Goal: Communication & Community: Answer question/provide support

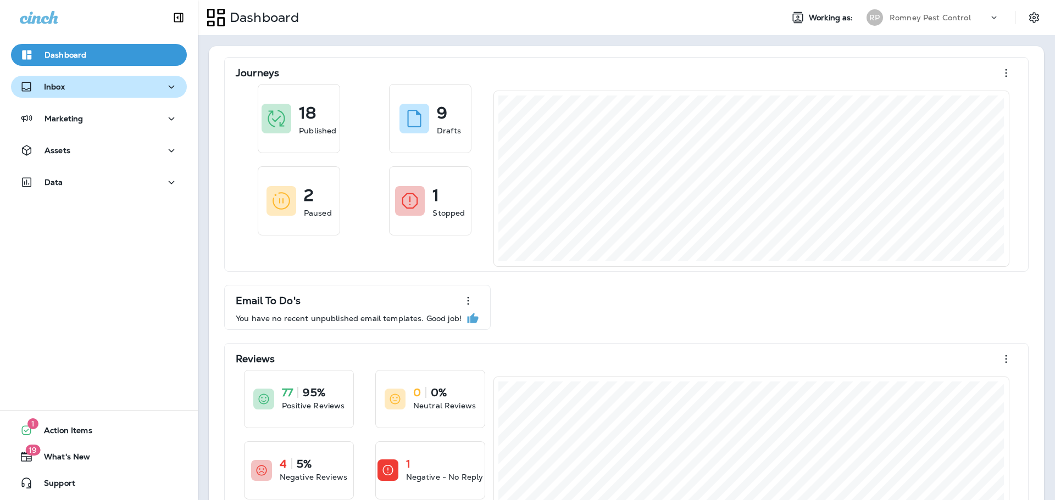
click at [112, 94] on button "Inbox" at bounding box center [99, 87] width 176 height 22
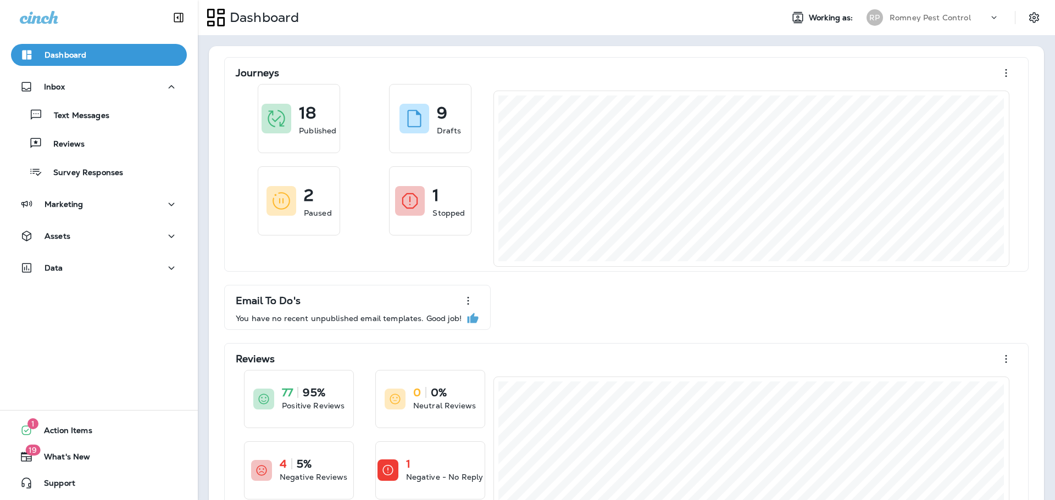
click at [117, 156] on div "Text Messages Reviews Survey Responses" at bounding box center [99, 141] width 176 height 86
click at [109, 144] on div "Reviews" at bounding box center [98, 143] width 167 height 16
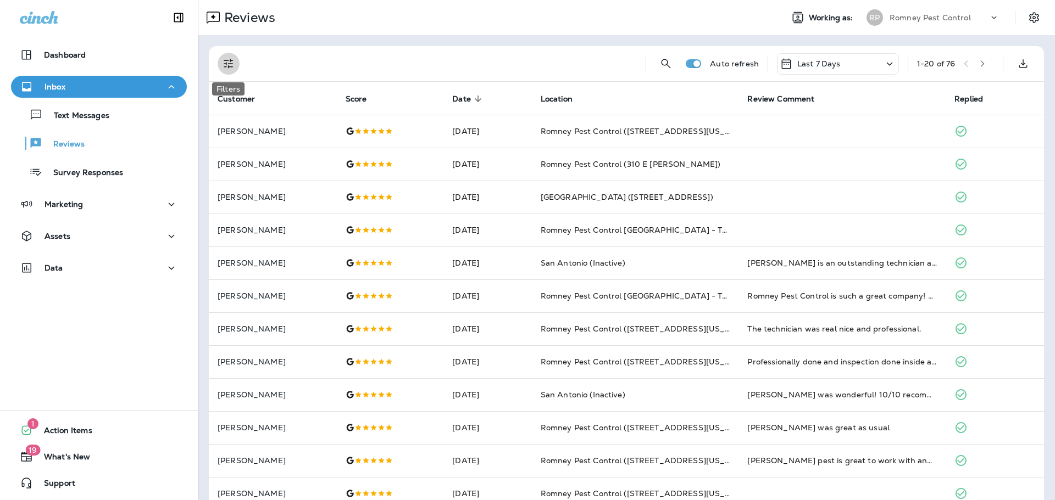
click at [222, 63] on icon "Filters" at bounding box center [228, 63] width 13 height 13
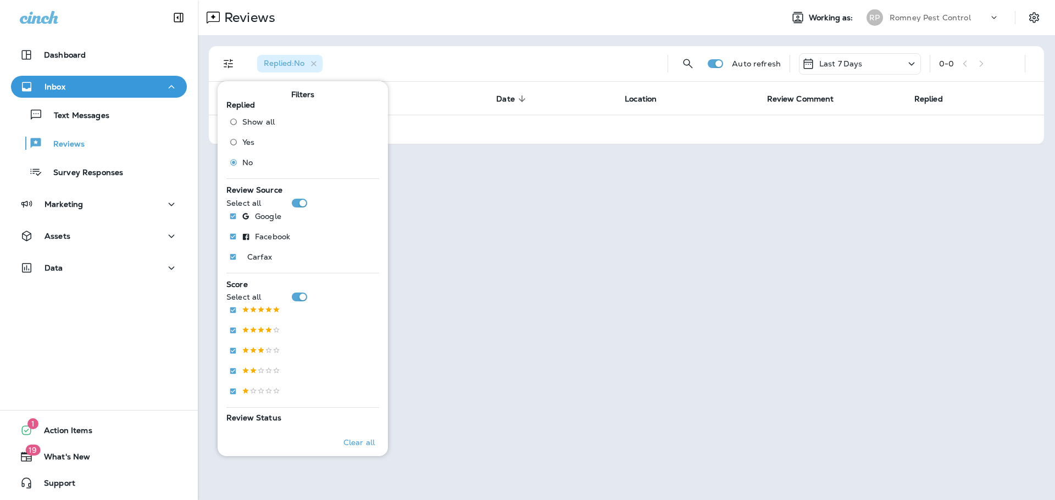
drag, startPoint x: 565, startPoint y: 27, endPoint x: 579, endPoint y: 30, distance: 14.0
click at [565, 27] on div "Reviews" at bounding box center [486, 18] width 576 height 22
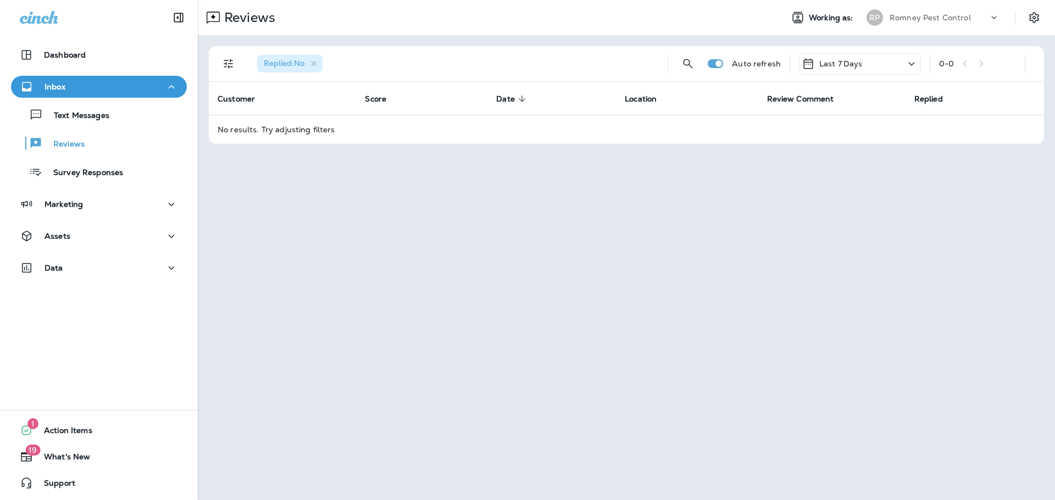
click at [912, 20] on p "Romney Pest Control" at bounding box center [929, 17] width 81 height 9
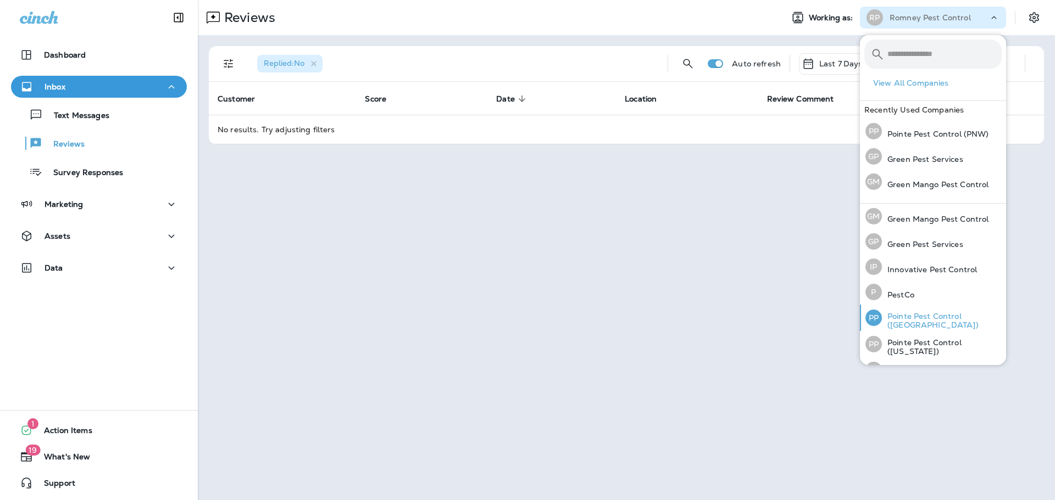
scroll to position [45, 0]
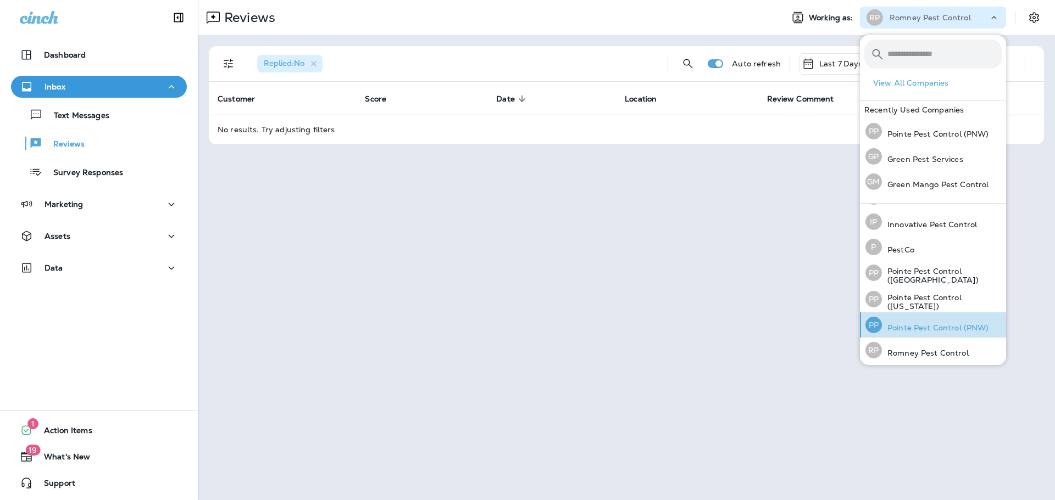
click at [961, 325] on p "Pointe Pest Control (PNW)" at bounding box center [935, 328] width 107 height 9
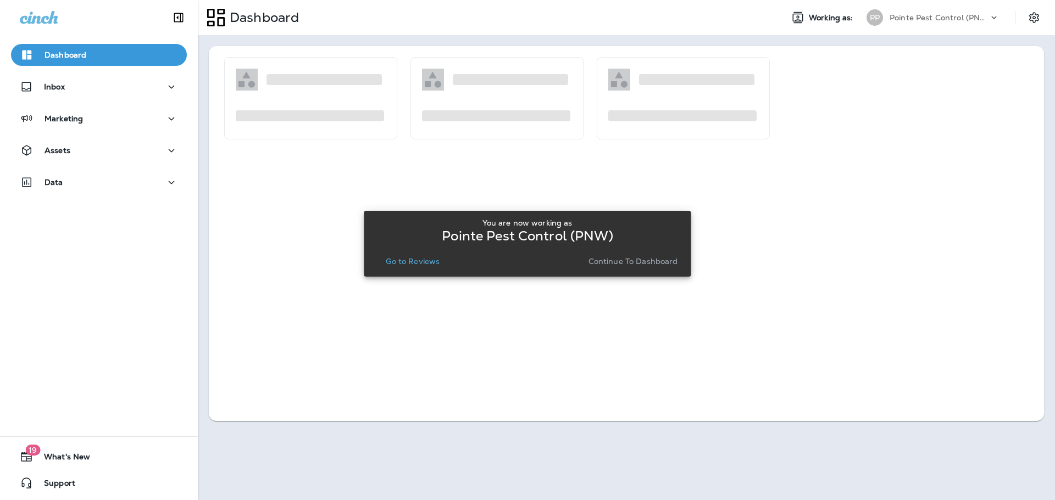
click at [406, 263] on p "Go to Reviews" at bounding box center [413, 261] width 54 height 9
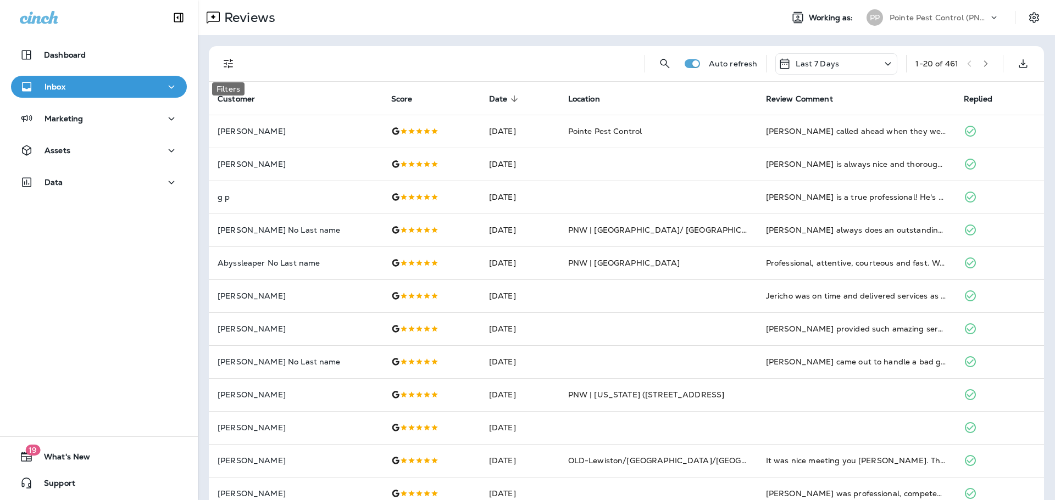
drag, startPoint x: 227, startPoint y: 64, endPoint x: 229, endPoint y: 75, distance: 11.1
click at [227, 64] on icon "Filters" at bounding box center [228, 63] width 13 height 13
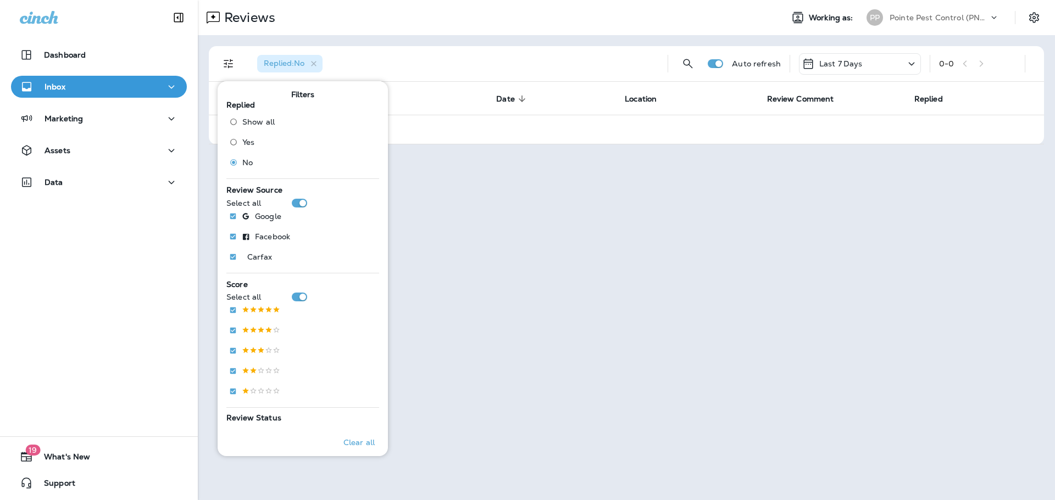
click at [553, 34] on div "Reviews Working as: PP Pointe Pest Control (PNW)" at bounding box center [626, 17] width 857 height 35
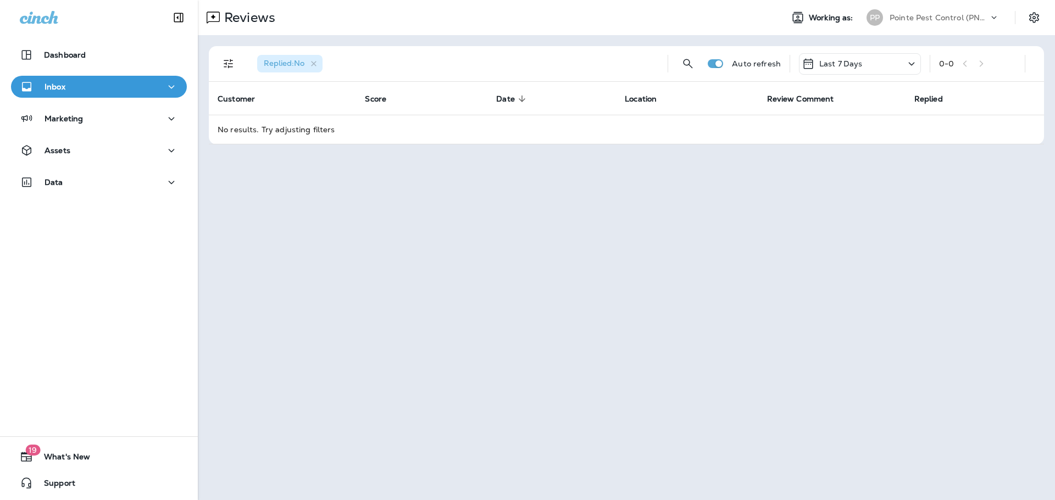
click at [971, 17] on p "Pointe Pest Control (PNW)" at bounding box center [938, 17] width 99 height 9
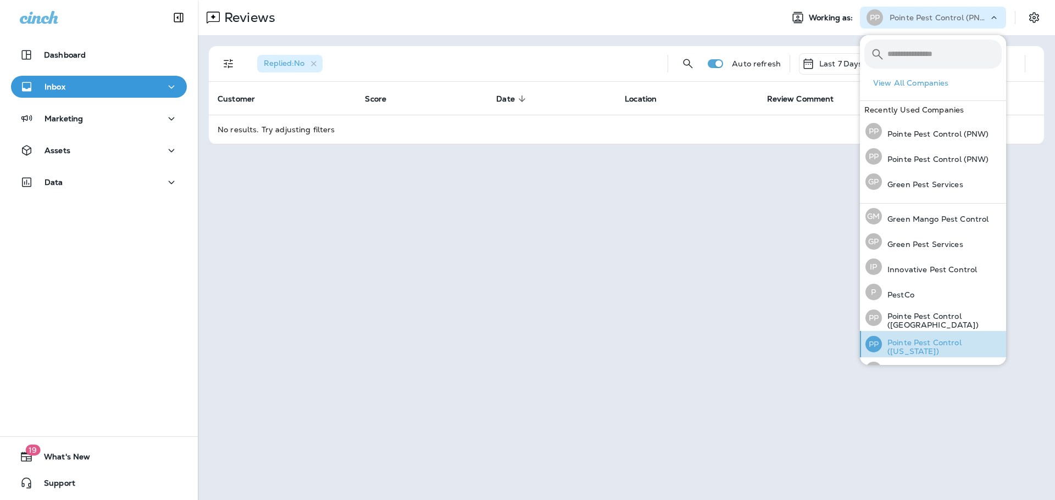
click at [947, 342] on p "Pointe Pest Control ([US_STATE])" at bounding box center [942, 347] width 120 height 18
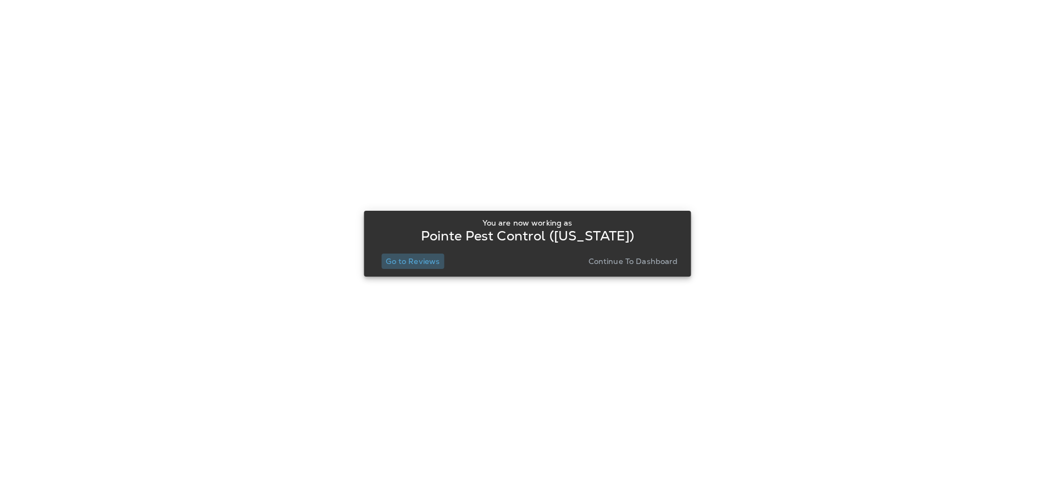
click at [415, 263] on p "Go to Reviews" at bounding box center [413, 261] width 54 height 9
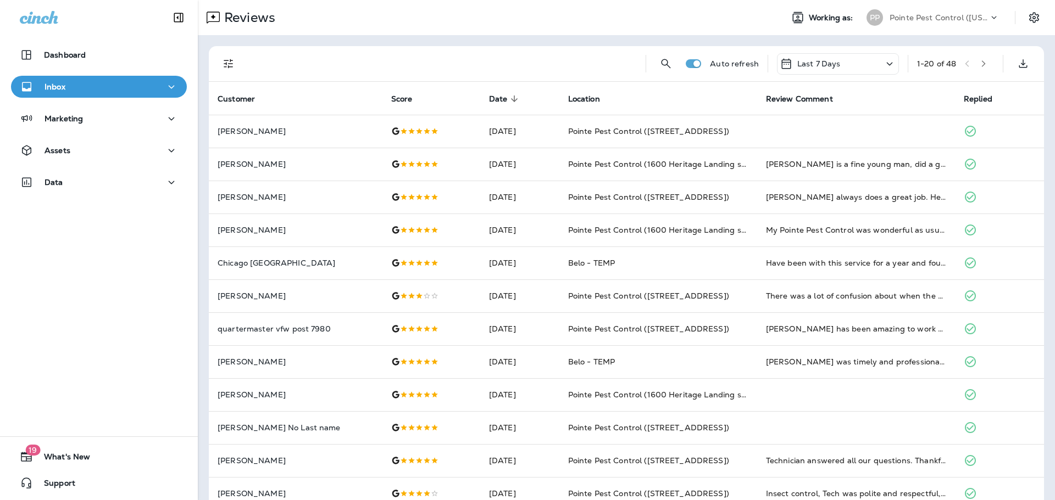
click at [966, 21] on p "Pointe Pest Control ([US_STATE])" at bounding box center [938, 17] width 99 height 9
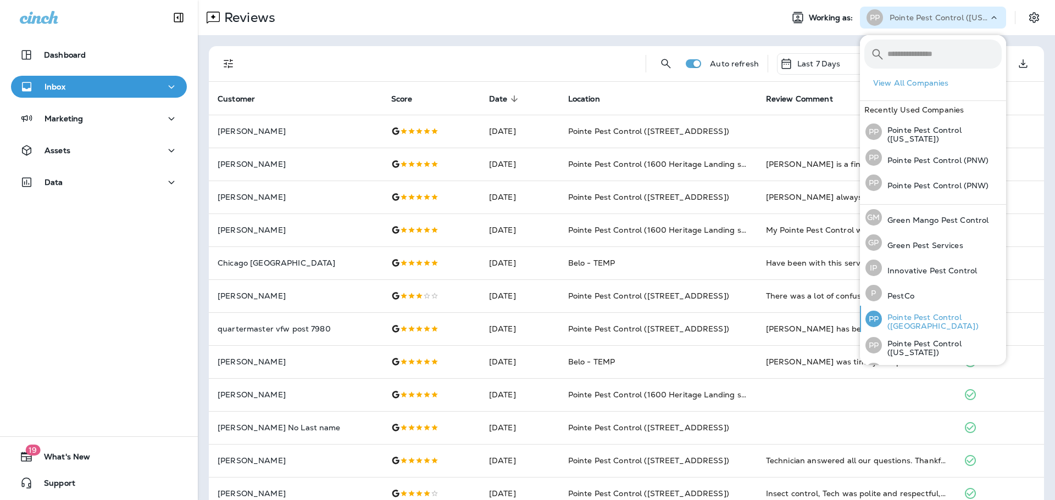
click at [963, 323] on p "Pointe Pest Control ([GEOGRAPHIC_DATA])" at bounding box center [942, 322] width 120 height 18
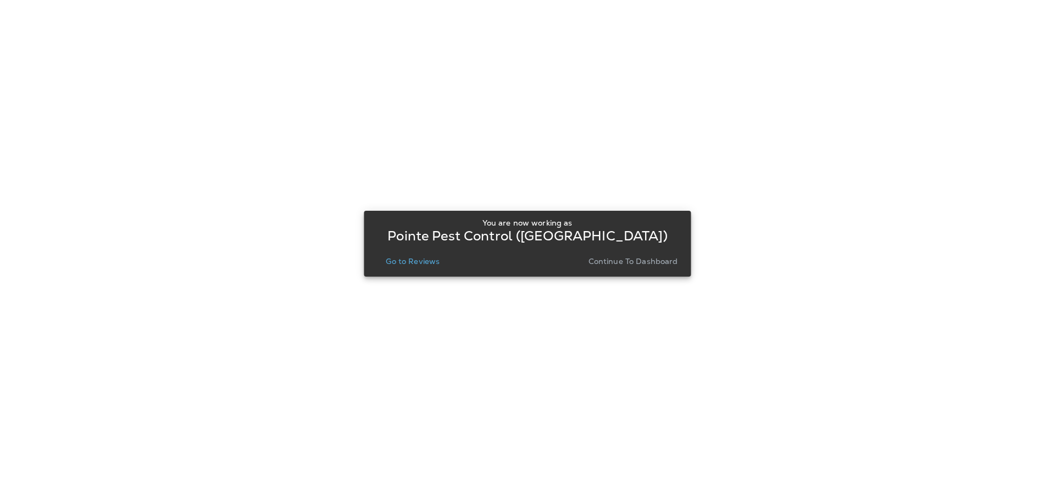
click at [417, 264] on p "Go to Reviews" at bounding box center [413, 261] width 54 height 9
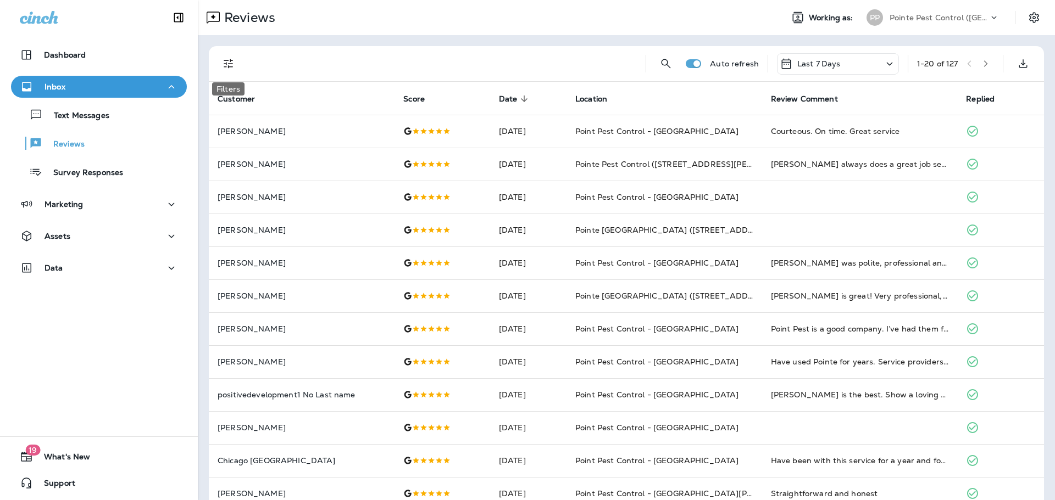
click at [226, 66] on icon "Filters" at bounding box center [228, 63] width 9 height 9
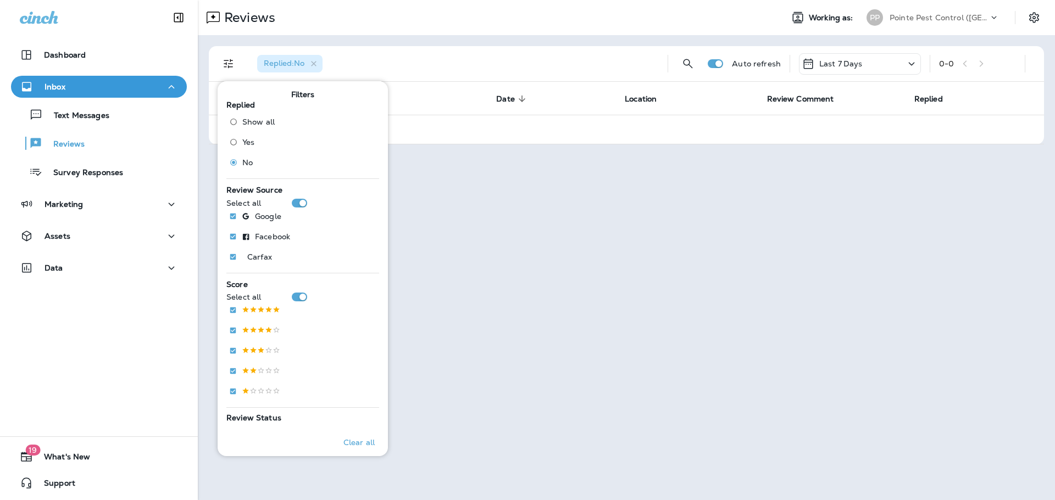
click at [983, 17] on p "Pointe Pest Control ([GEOGRAPHIC_DATA])" at bounding box center [938, 17] width 99 height 9
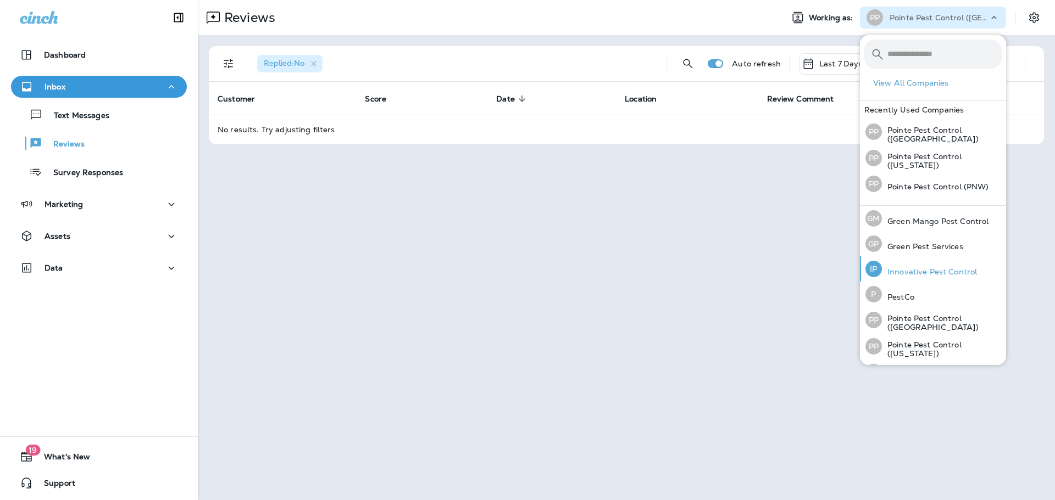
click at [921, 272] on p "Innovative Pest Control" at bounding box center [929, 272] width 95 height 9
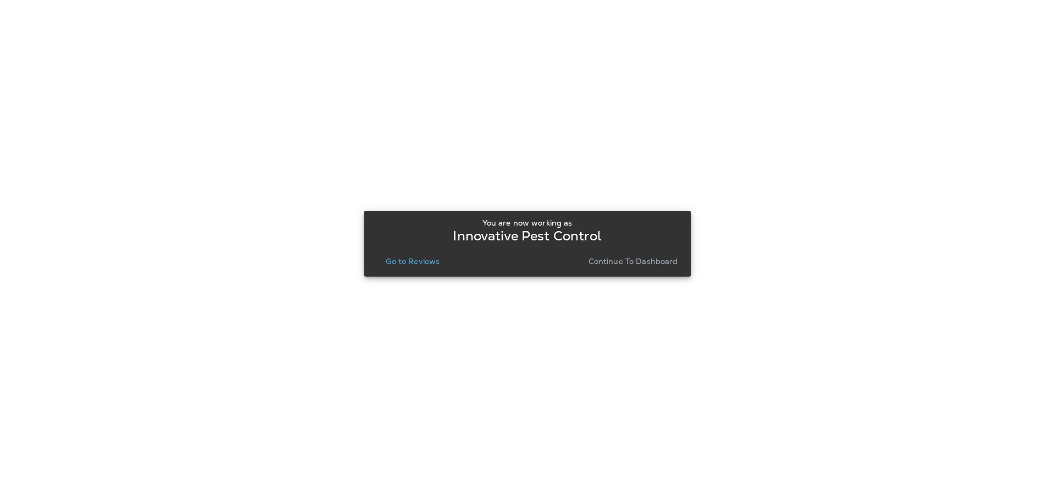
click at [419, 258] on p "Go to Reviews" at bounding box center [413, 261] width 54 height 9
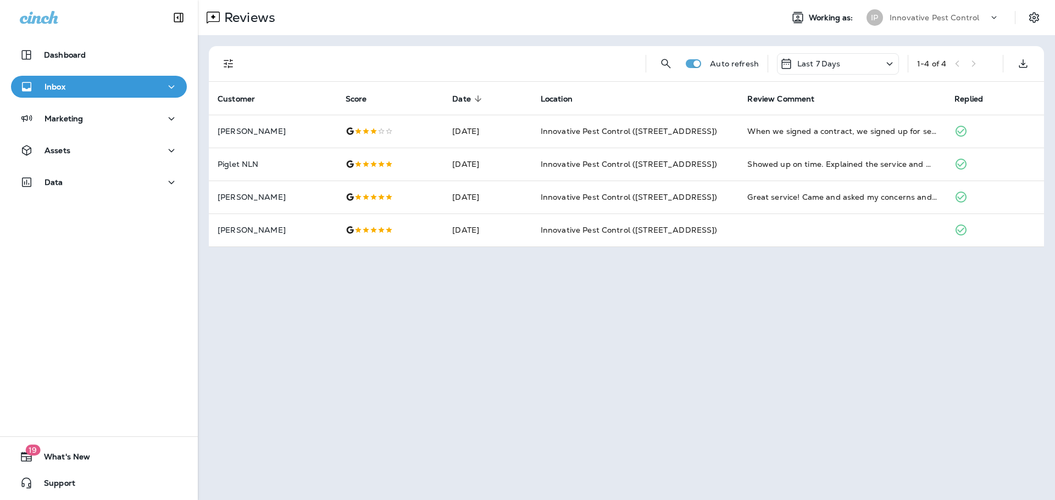
click at [940, 15] on p "Innovative Pest Control" at bounding box center [934, 17] width 90 height 9
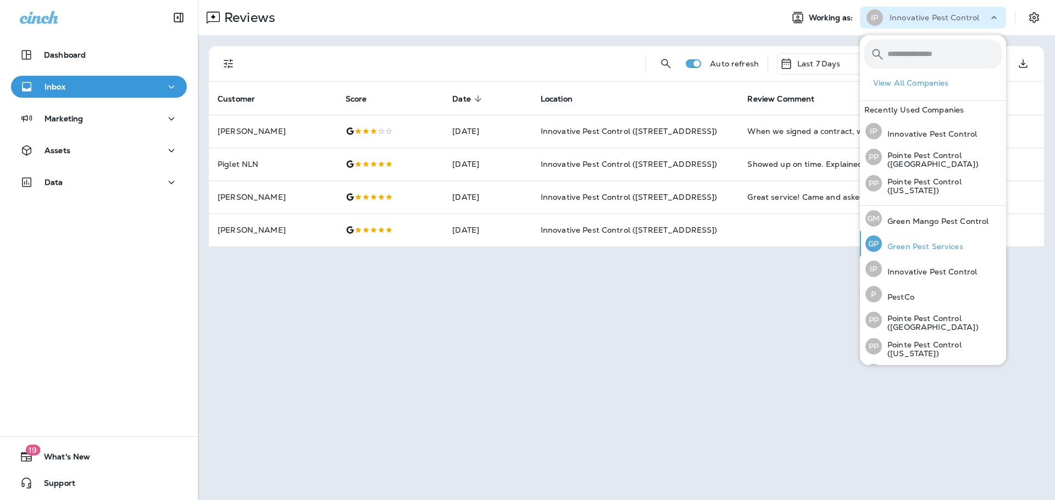
click at [950, 242] on p "Green Pest Services" at bounding box center [922, 246] width 81 height 9
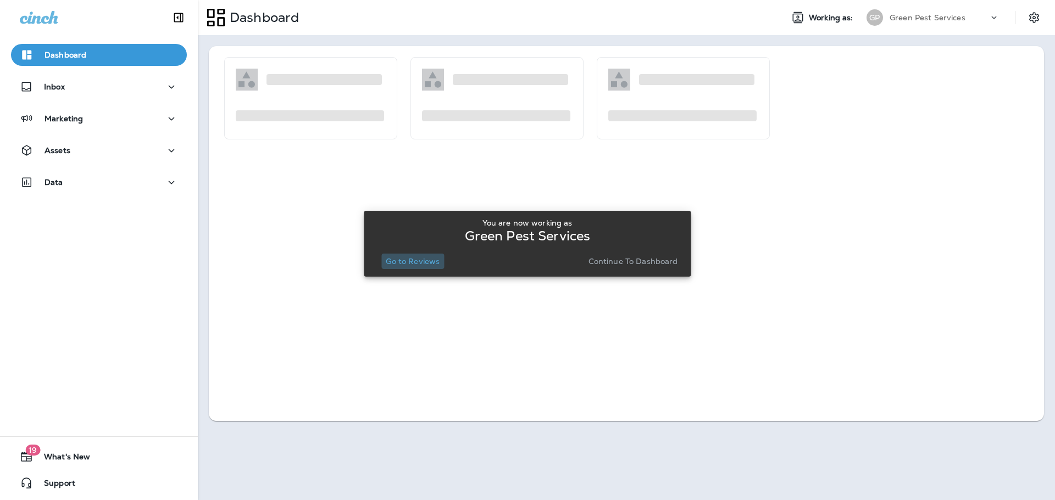
click at [416, 263] on p "Go to Reviews" at bounding box center [413, 261] width 54 height 9
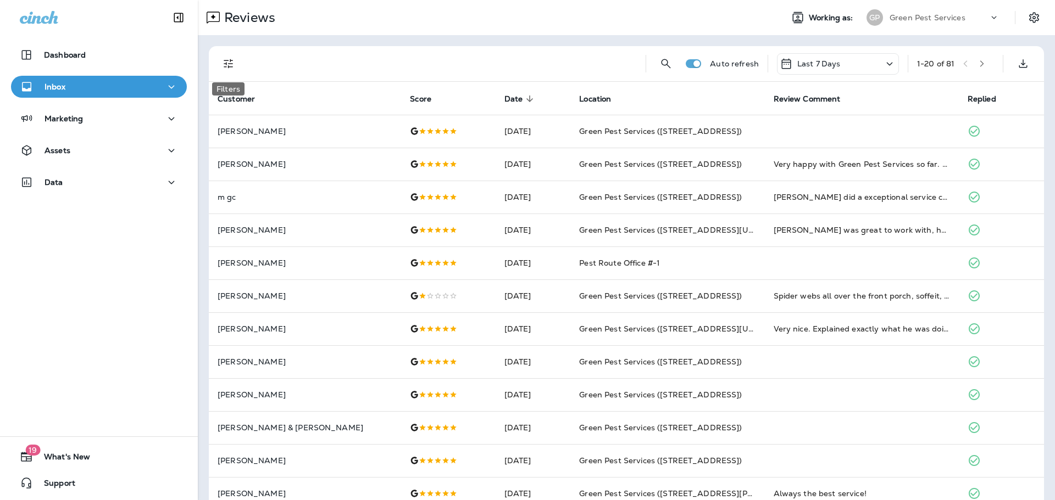
click at [230, 63] on icon "Filters" at bounding box center [228, 63] width 13 height 13
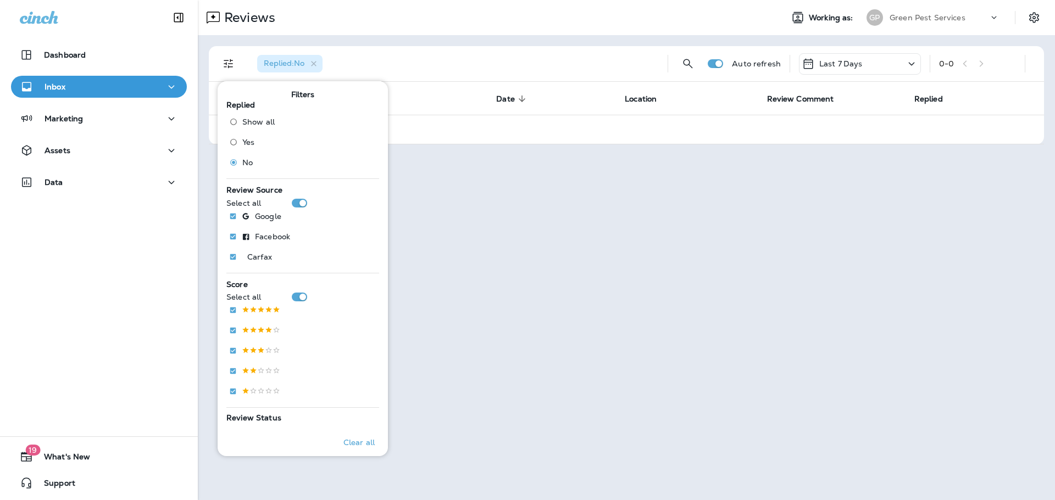
drag, startPoint x: 528, startPoint y: 28, endPoint x: 571, endPoint y: 29, distance: 42.9
click at [528, 28] on div "Reviews" at bounding box center [486, 18] width 576 height 22
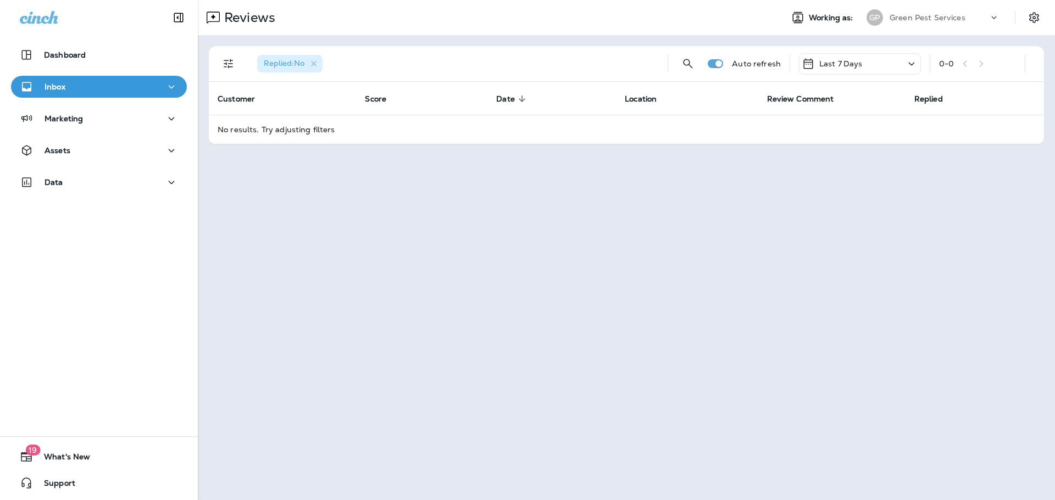
click at [941, 20] on p "Green Pest Services" at bounding box center [927, 17] width 76 height 9
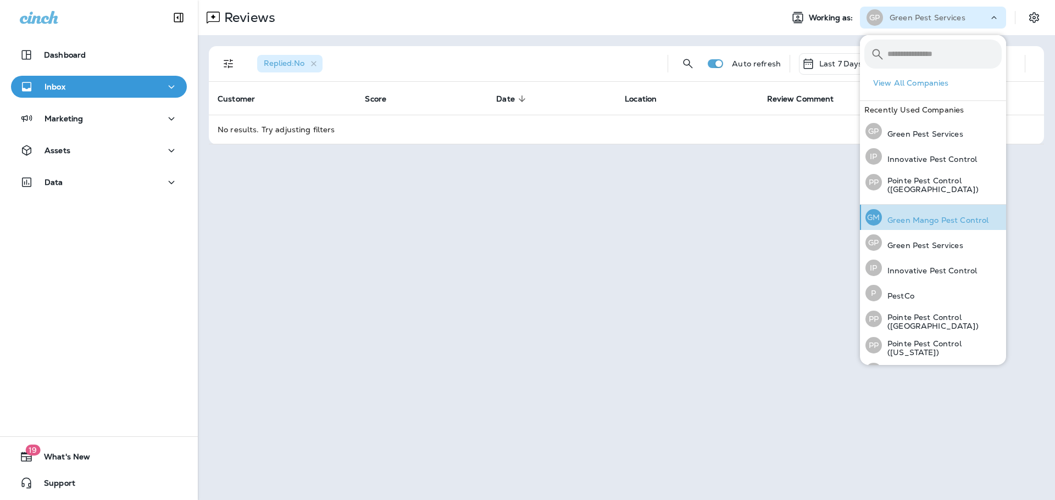
click at [951, 213] on div "[PERSON_NAME] Mango Pest Control" at bounding box center [927, 217] width 132 height 25
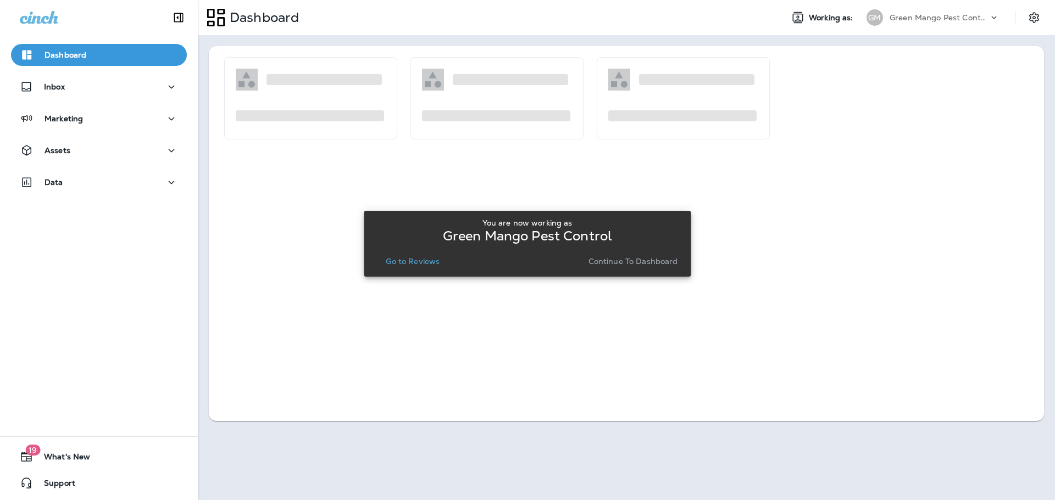
click at [420, 258] on p "Go to Reviews" at bounding box center [413, 261] width 54 height 9
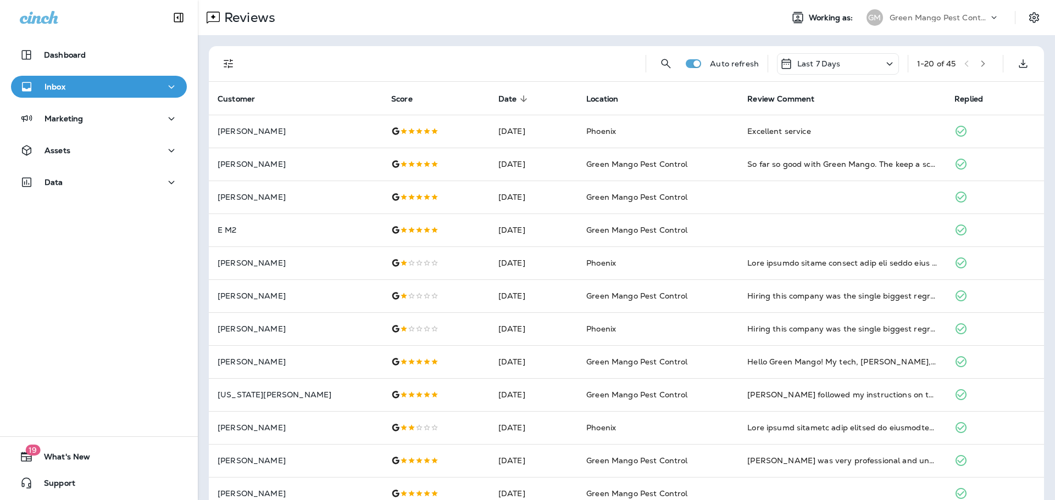
click at [229, 63] on icon "Filters" at bounding box center [228, 63] width 9 height 9
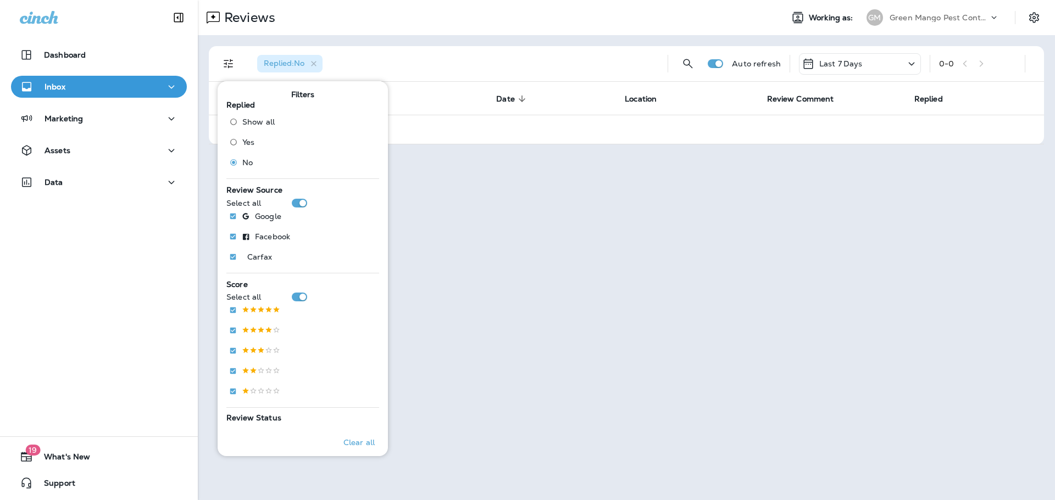
click at [601, 52] on div "Replied : No" at bounding box center [453, 63] width 410 height 35
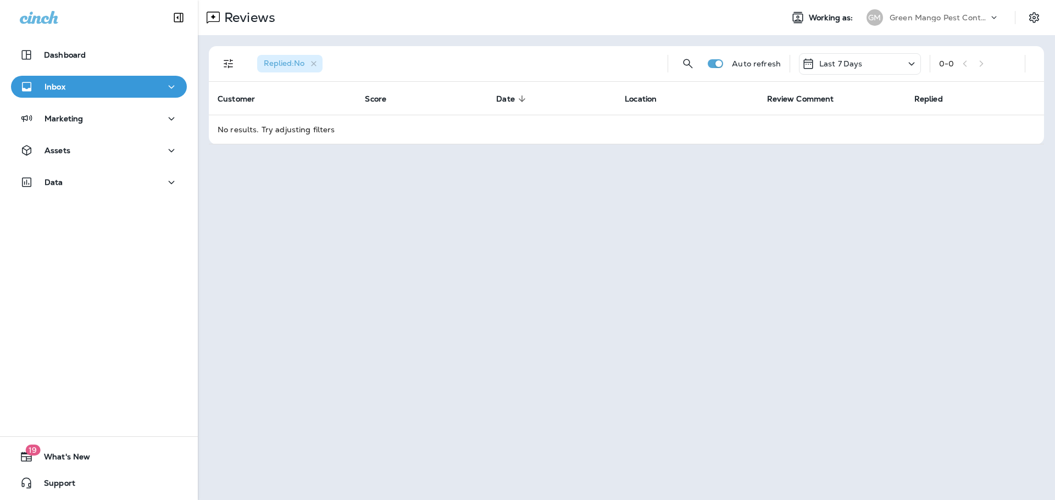
click at [971, 12] on div "Green Mango Pest Control" at bounding box center [938, 17] width 99 height 16
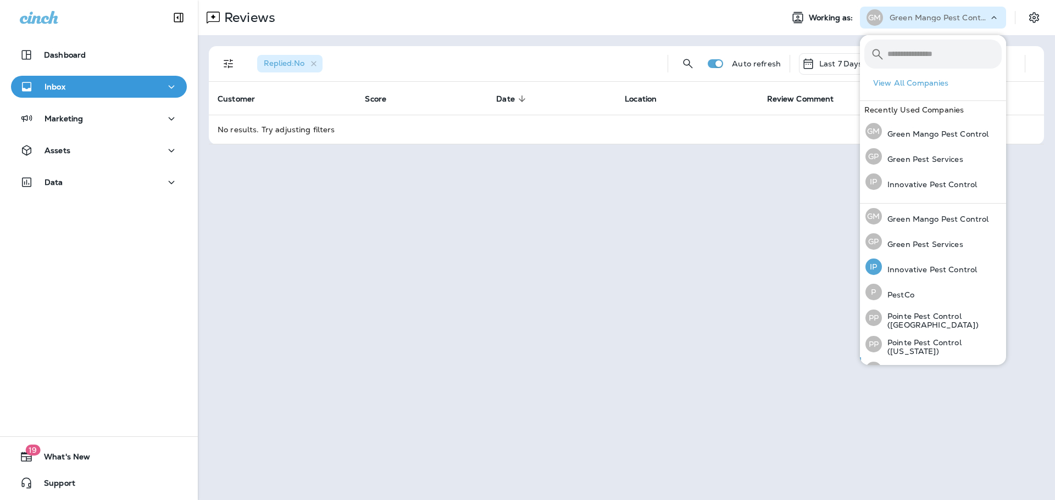
scroll to position [45, 0]
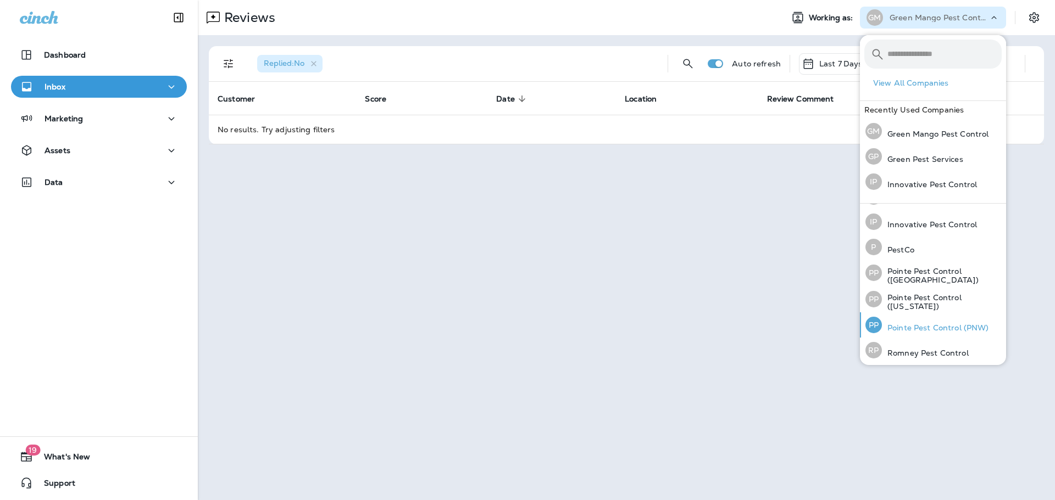
click at [949, 325] on p "Pointe Pest Control (PNW)" at bounding box center [935, 328] width 107 height 9
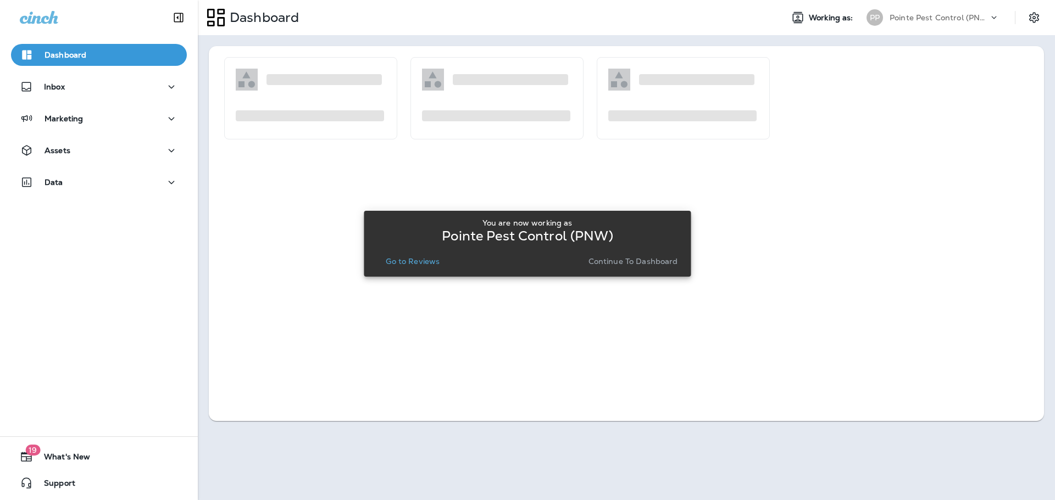
click at [414, 259] on p "Go to Reviews" at bounding box center [413, 261] width 54 height 9
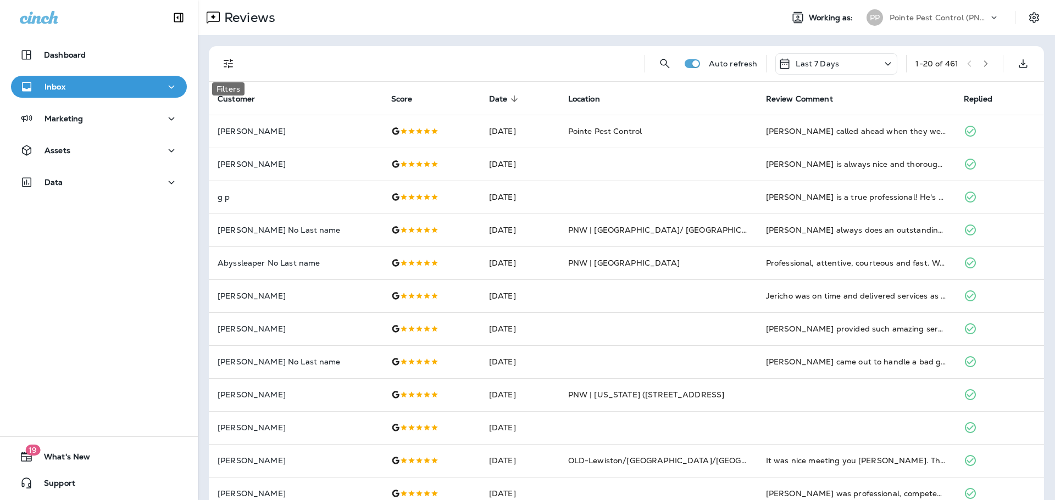
click at [228, 62] on icon "Filters" at bounding box center [228, 63] width 13 height 13
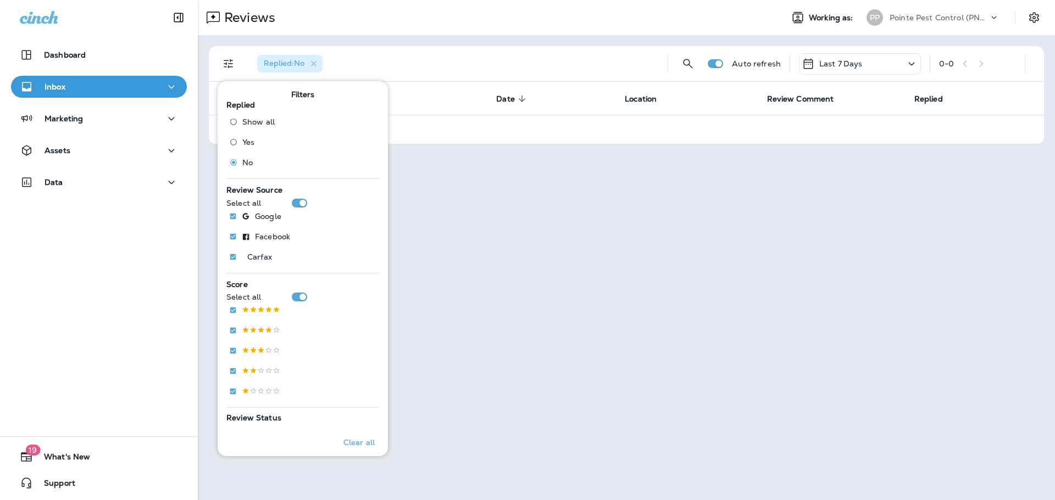
drag, startPoint x: 358, startPoint y: 20, endPoint x: 217, endPoint y: 5, distance: 141.4
click at [357, 20] on div "Reviews" at bounding box center [486, 18] width 576 height 22
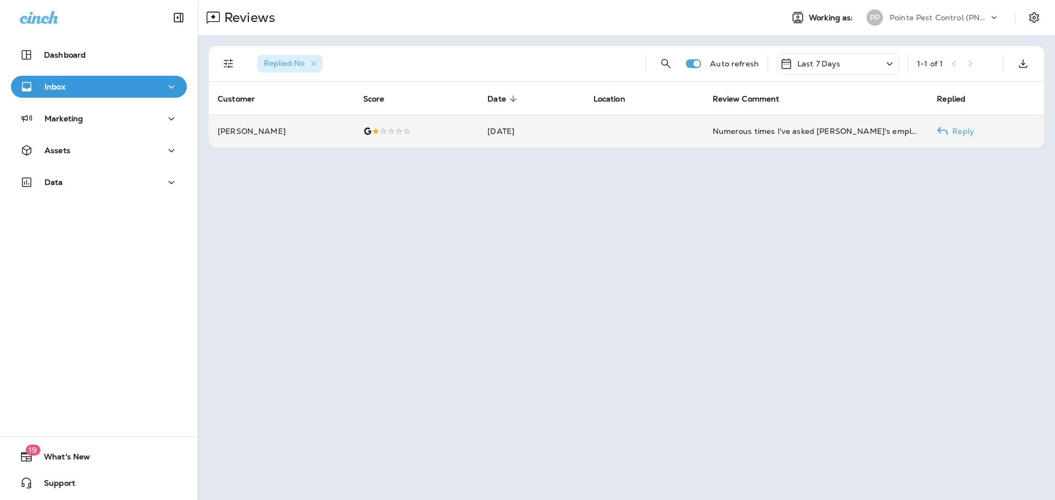
click at [550, 125] on td "[DATE]" at bounding box center [530, 131] width 105 height 33
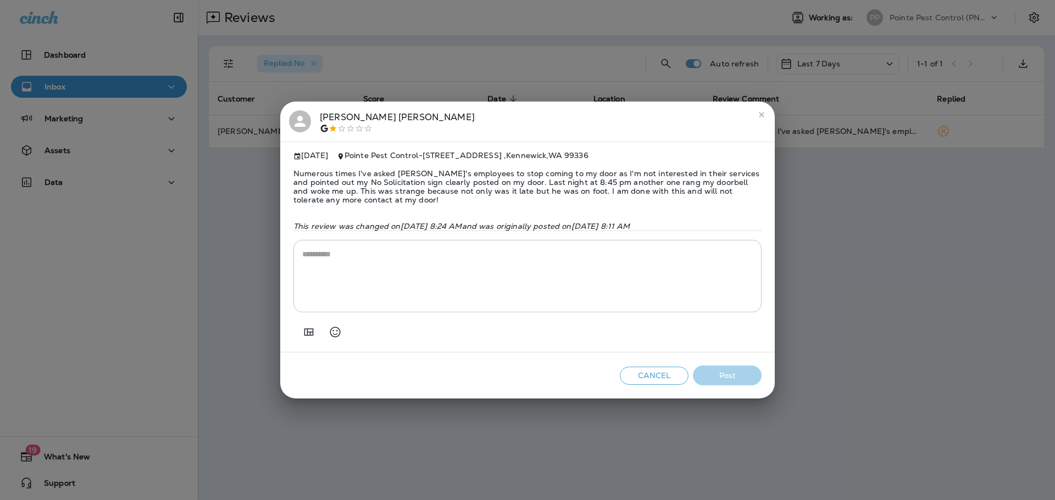
click at [498, 72] on div "[PERSON_NAME] [DATE] Pointe Pest Control - [STREET_ADDRESS] Numerous times I've…" at bounding box center [527, 250] width 1055 height 500
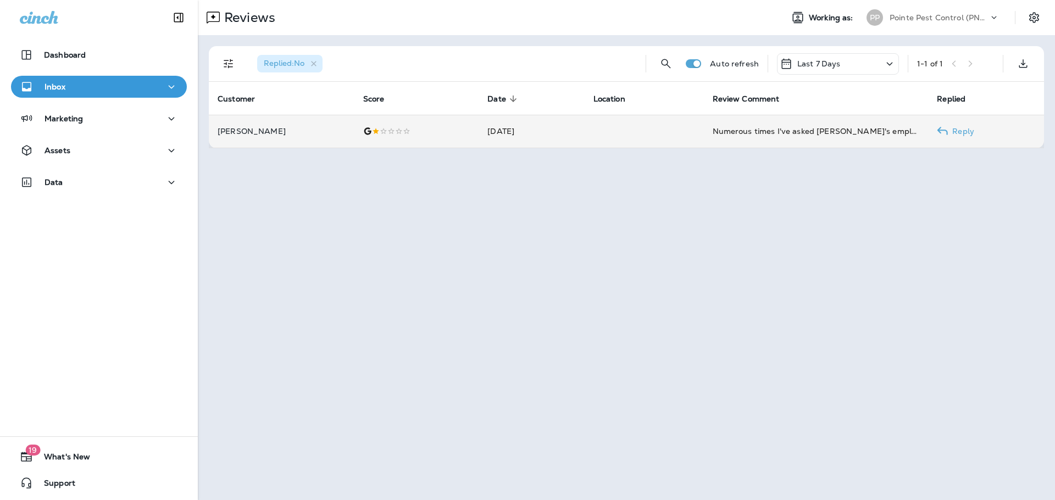
click at [309, 129] on p "[PERSON_NAME]" at bounding box center [282, 131] width 128 height 9
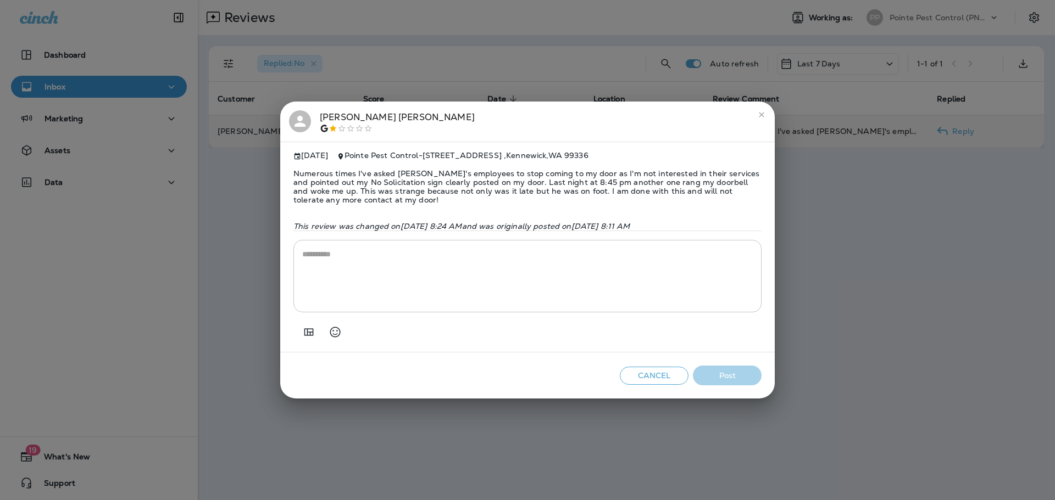
click at [311, 119] on div "[PERSON_NAME]" at bounding box center [527, 121] width 477 height 23
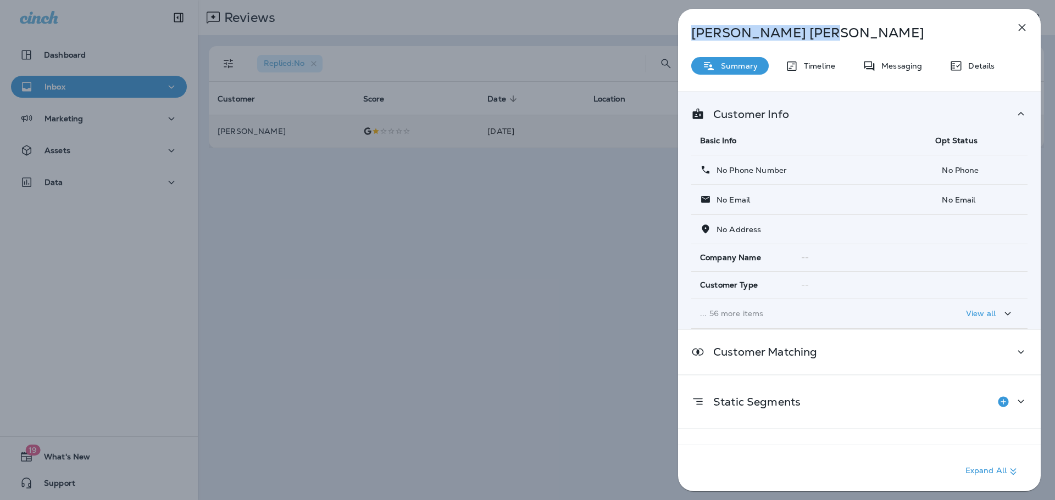
drag, startPoint x: 767, startPoint y: 35, endPoint x: 681, endPoint y: 40, distance: 86.9
click at [681, 40] on div "[PERSON_NAME]" at bounding box center [841, 32] width 326 height 15
copy p "[PERSON_NAME]"
click at [481, 125] on div "[PERSON_NAME] Summary Timeline Messaging Details Customer Info Basic Info Opt S…" at bounding box center [527, 250] width 1055 height 500
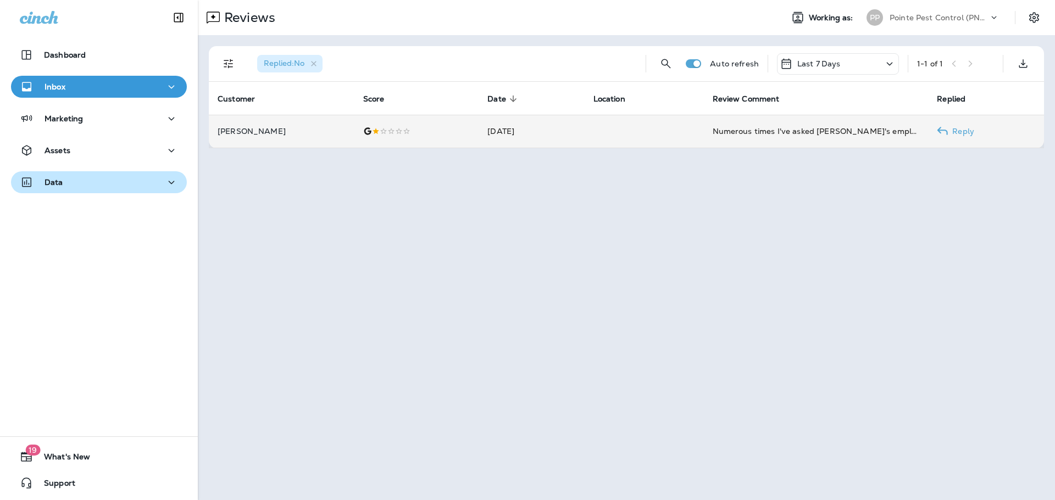
click at [108, 193] on div "Data" at bounding box center [99, 184] width 198 height 27
click at [112, 181] on div "Data" at bounding box center [99, 183] width 158 height 14
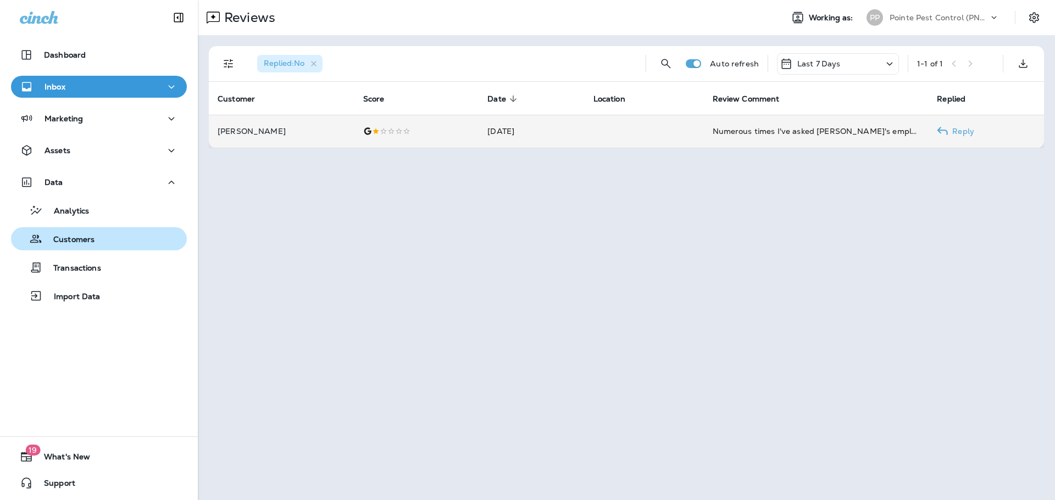
click at [105, 239] on div "Customers" at bounding box center [98, 239] width 167 height 16
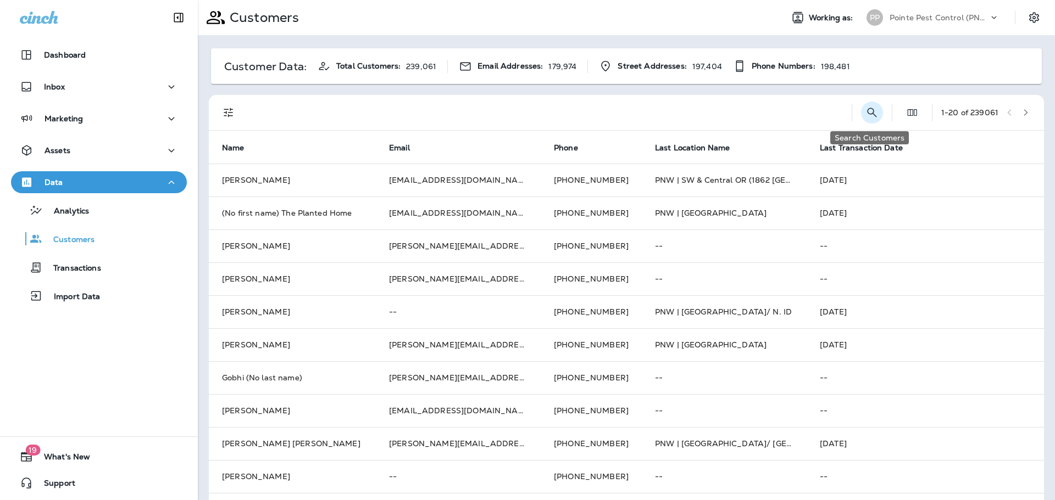
click at [867, 110] on icon "Search Customers" at bounding box center [871, 112] width 13 height 13
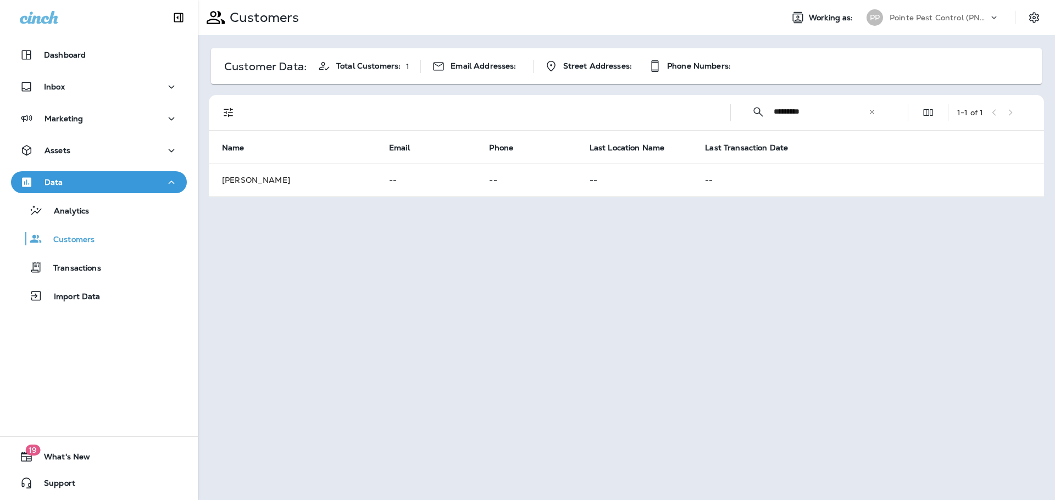
click at [783, 112] on input "*********" at bounding box center [820, 111] width 94 height 29
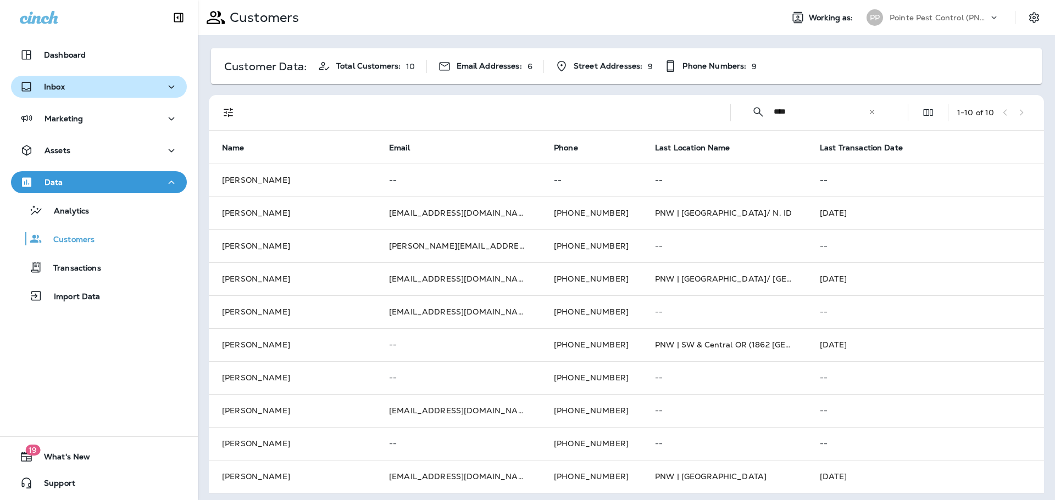
type input "****"
click at [68, 81] on div "Inbox" at bounding box center [99, 87] width 158 height 14
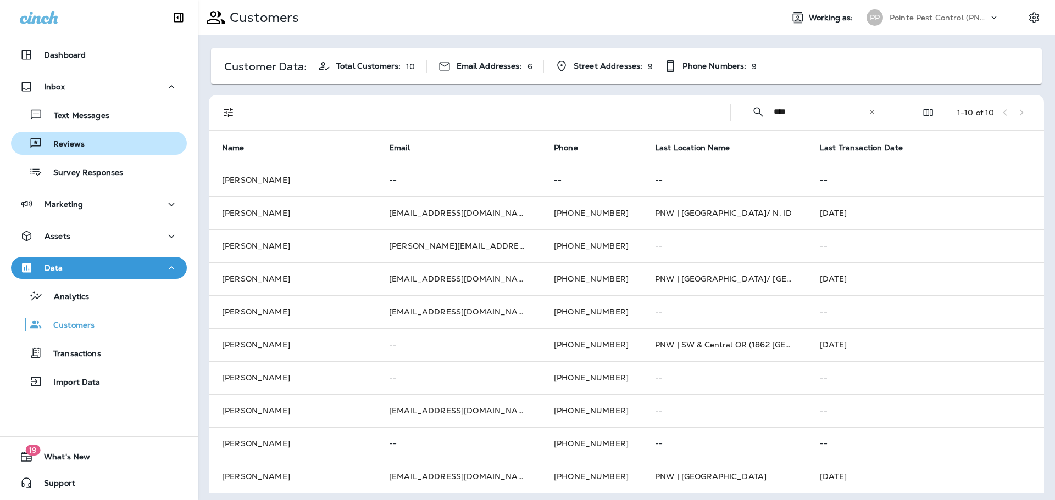
click at [77, 148] on p "Reviews" at bounding box center [63, 145] width 42 height 10
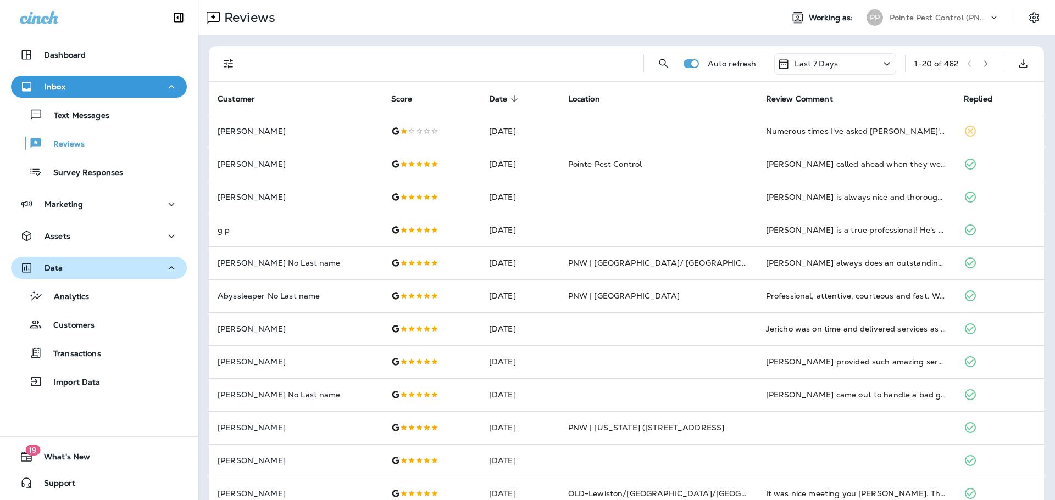
click at [152, 260] on button "Data" at bounding box center [99, 268] width 176 height 22
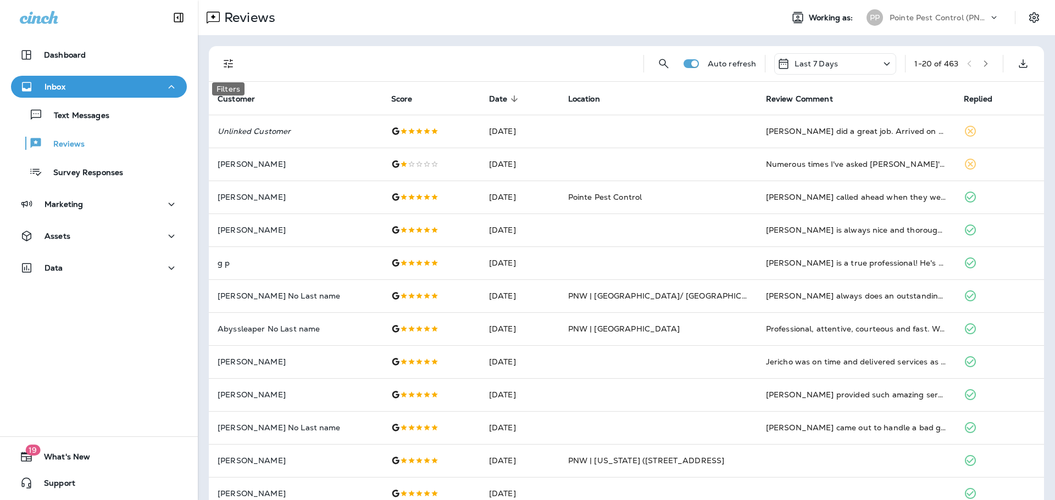
click at [219, 59] on button "Filters" at bounding box center [229, 64] width 22 height 22
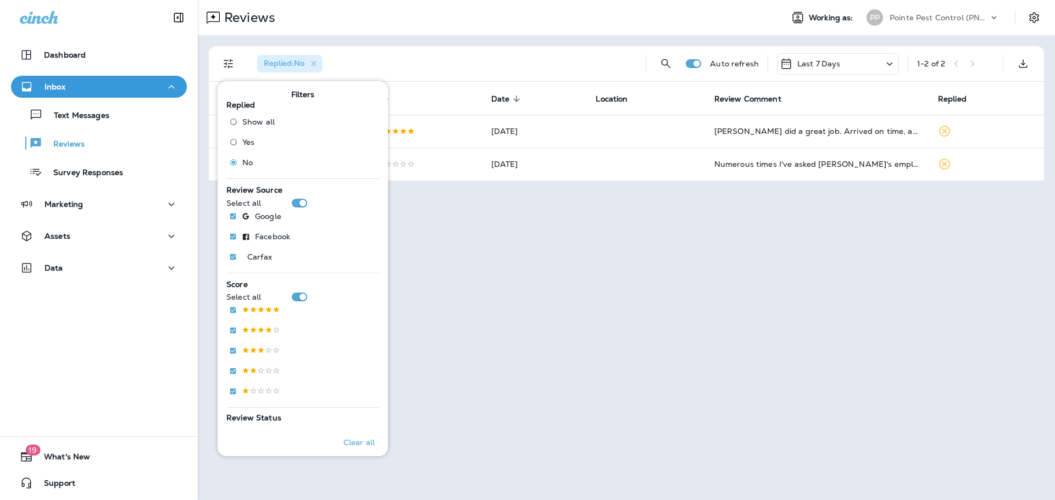
click at [486, 32] on div "Reviews Working as: PP Pointe Pest Control (PNW)" at bounding box center [626, 17] width 857 height 35
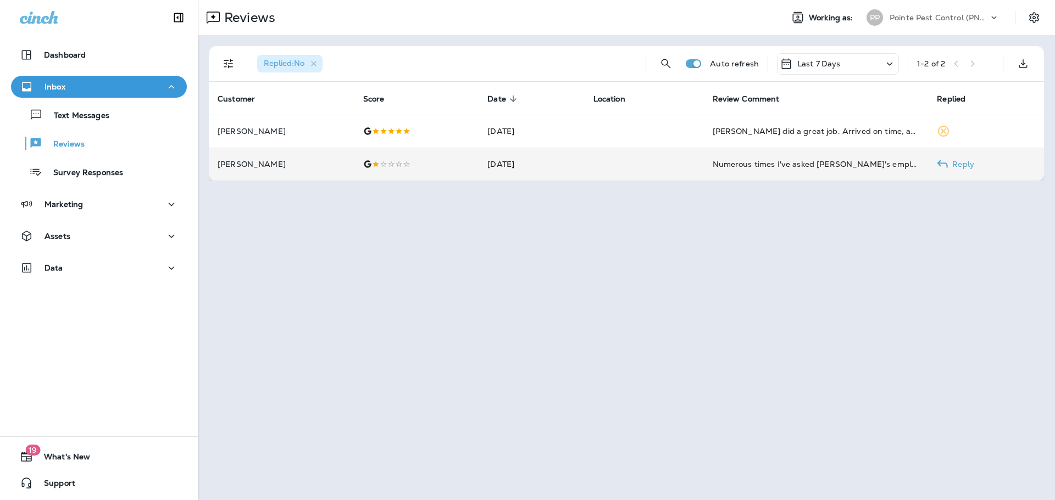
click at [489, 165] on td "[DATE]" at bounding box center [530, 164] width 105 height 33
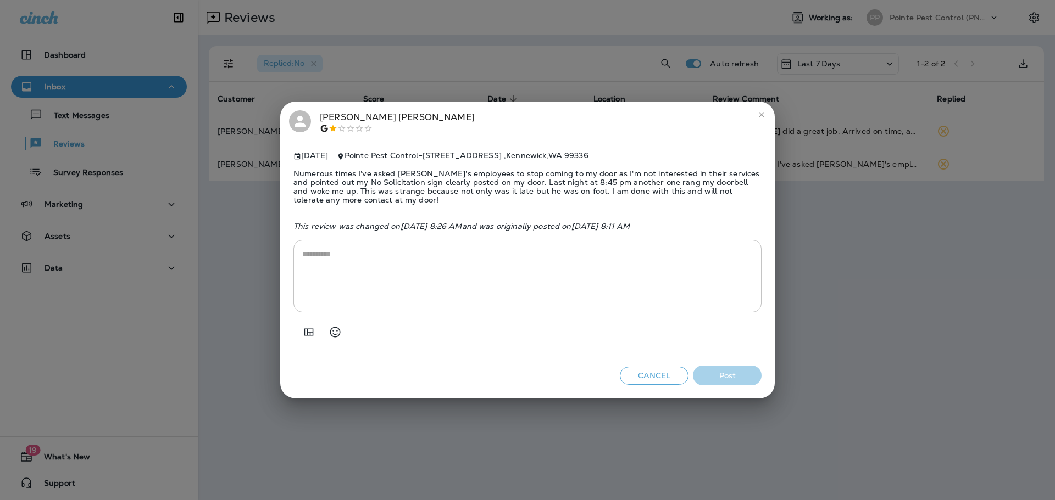
click at [478, 281] on textarea at bounding box center [527, 276] width 450 height 55
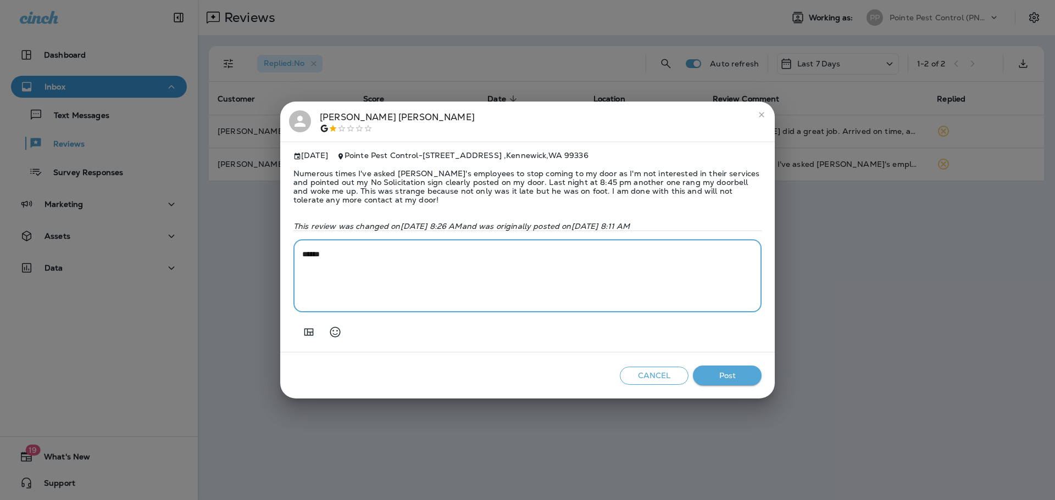
paste textarea "**********"
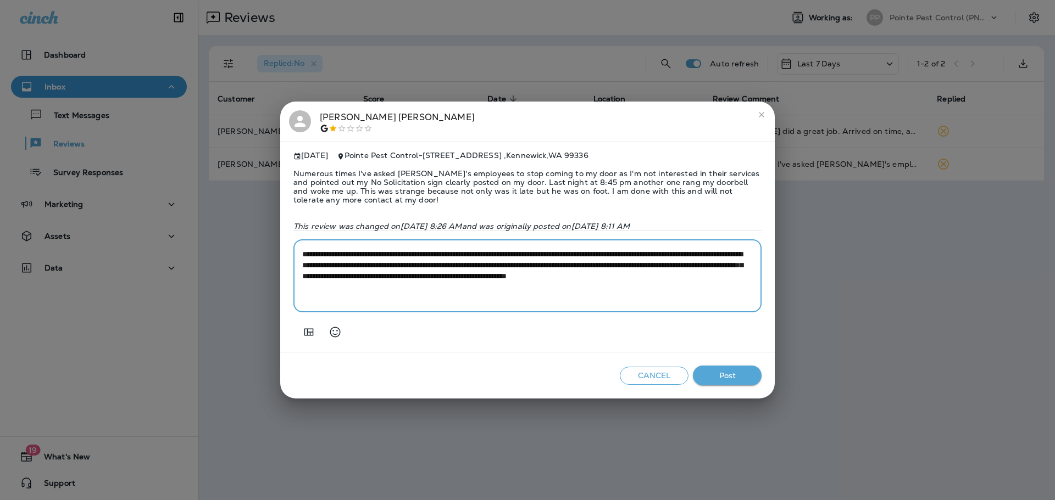
drag, startPoint x: 325, startPoint y: 257, endPoint x: 355, endPoint y: 268, distance: 32.1
click at [326, 257] on textarea "**********" at bounding box center [527, 276] width 450 height 55
click at [665, 253] on textarea "**********" at bounding box center [527, 276] width 450 height 55
drag, startPoint x: 510, startPoint y: 278, endPoint x: 530, endPoint y: 304, distance: 32.4
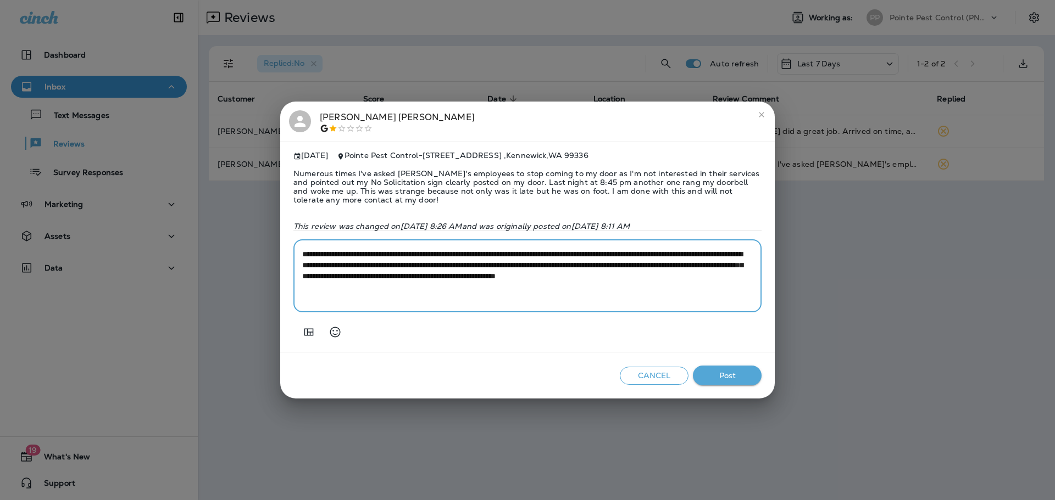
click at [510, 278] on textarea "**********" at bounding box center [527, 276] width 450 height 55
drag, startPoint x: 350, startPoint y: 279, endPoint x: 340, endPoint y: 278, distance: 9.9
click at [340, 278] on textarea "**********" at bounding box center [527, 276] width 450 height 55
click at [420, 288] on textarea "**********" at bounding box center [527, 276] width 450 height 55
click at [476, 266] on textarea "**********" at bounding box center [527, 276] width 450 height 55
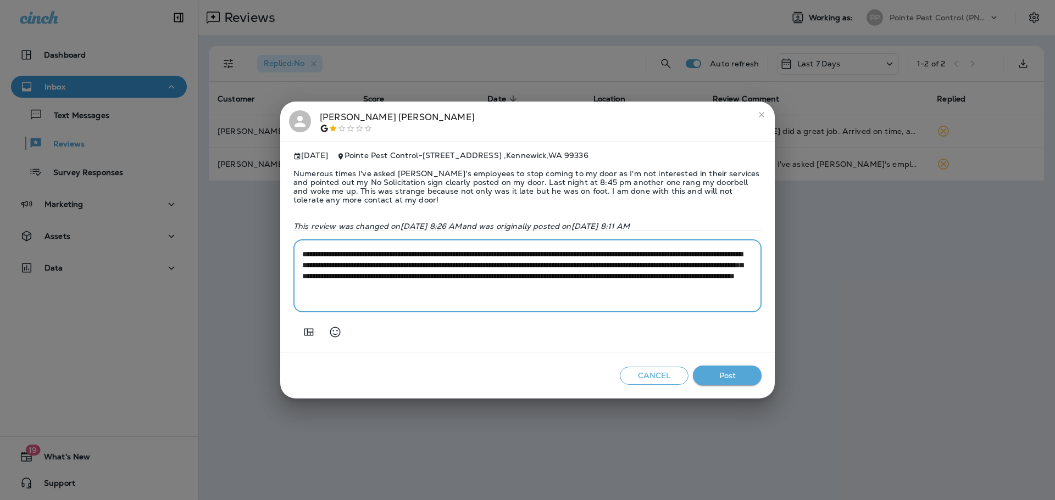
click at [480, 274] on textarea "**********" at bounding box center [527, 276] width 450 height 55
drag, startPoint x: 633, startPoint y: 278, endPoint x: 525, endPoint y: 281, distance: 108.2
click at [525, 281] on textarea "**********" at bounding box center [527, 276] width 450 height 55
click at [622, 264] on textarea "**********" at bounding box center [527, 276] width 450 height 55
type textarea "**********"
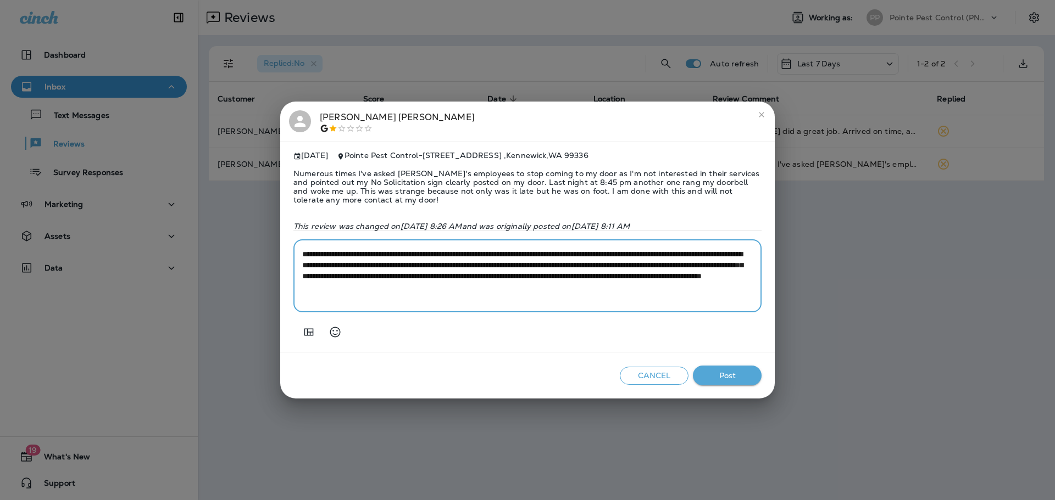
click at [723, 376] on button "Post" at bounding box center [727, 376] width 69 height 20
